Goal: Find specific fact: Find specific fact

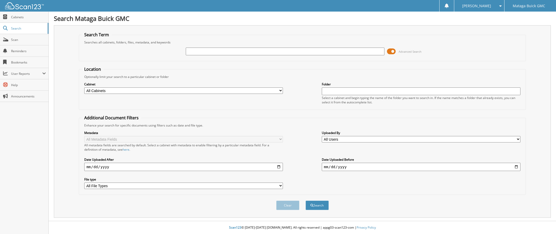
click at [190, 49] on input "text" at bounding box center [285, 52] width 198 height 8
type input "24C0026"
click at [305, 201] on button "Search" at bounding box center [316, 206] width 23 height 10
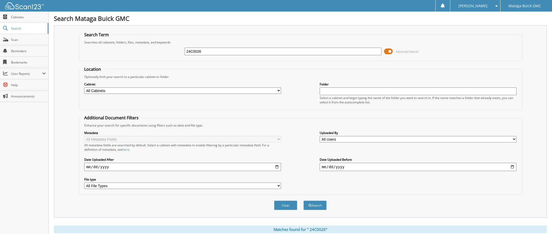
drag, startPoint x: 195, startPoint y: 50, endPoint x: 181, endPoint y: 51, distance: 14.2
click at [181, 51] on div "24C0026 Advanced Search" at bounding box center [301, 52] width 438 height 14
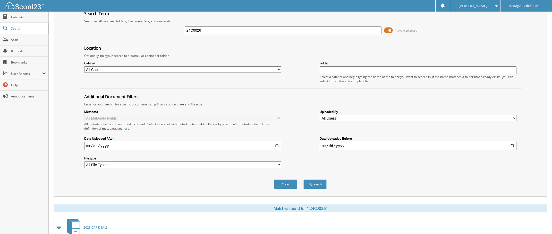
scroll to position [54, 0]
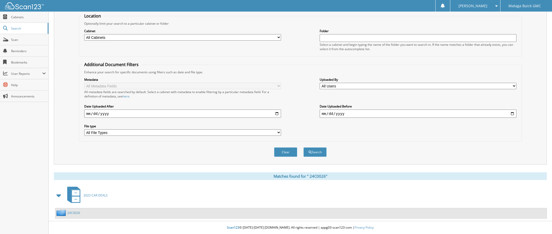
click at [74, 212] on link "24C0026" at bounding box center [73, 213] width 13 height 4
